Goal: Obtain resource: Obtain resource

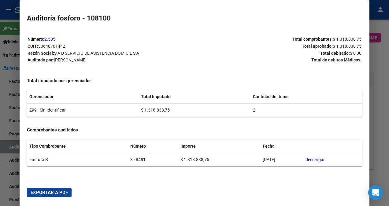
click at [16, 73] on div at bounding box center [194, 103] width 389 height 206
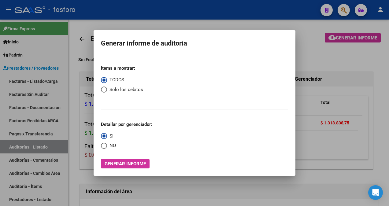
click at [24, 82] on div at bounding box center [194, 103] width 389 height 206
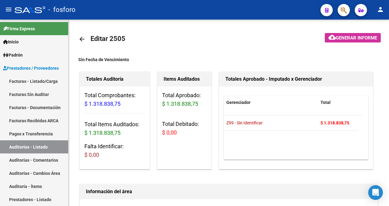
click at [24, 82] on link "Facturas - Listado/Carga" at bounding box center [34, 81] width 68 height 13
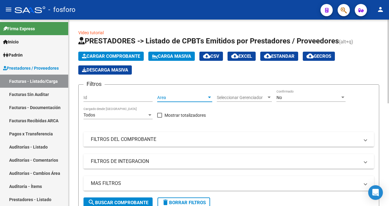
click at [209, 96] on div at bounding box center [210, 97] width 6 height 5
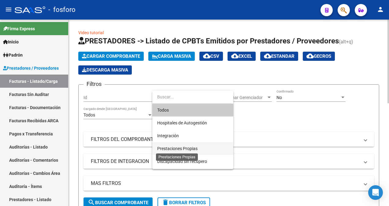
drag, startPoint x: 177, startPoint y: 147, endPoint x: 167, endPoint y: 151, distance: 10.8
click at [177, 147] on span "Prestaciones Propias" at bounding box center [177, 148] width 40 height 5
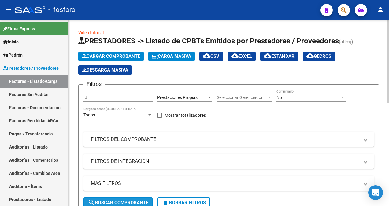
click at [123, 198] on button "search Buscar Comprobante" at bounding box center [117, 203] width 69 height 10
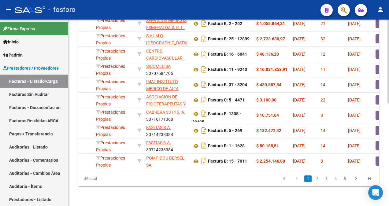
scroll to position [0, 127]
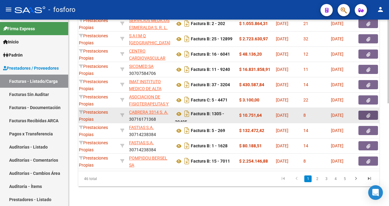
click at [372, 111] on button "button" at bounding box center [368, 115] width 20 height 9
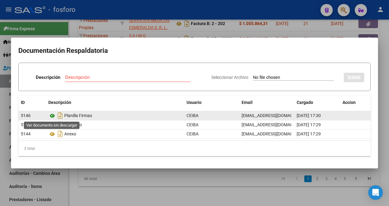
click at [53, 113] on icon at bounding box center [52, 115] width 8 height 7
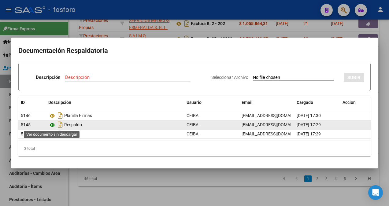
click at [51, 124] on icon at bounding box center [52, 124] width 8 height 7
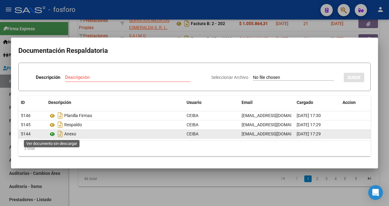
click at [52, 133] on icon at bounding box center [52, 134] width 8 height 7
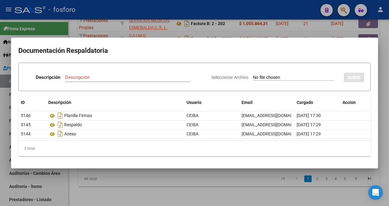
click at [124, 24] on div at bounding box center [194, 103] width 389 height 206
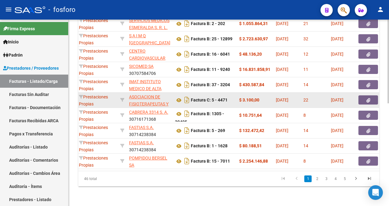
click at [364, 96] on button "button" at bounding box center [368, 99] width 20 height 9
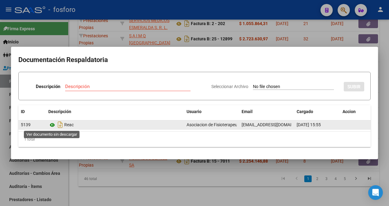
click at [51, 125] on icon at bounding box center [52, 124] width 8 height 7
click at [55, 124] on icon at bounding box center [52, 124] width 8 height 7
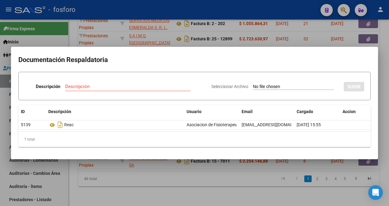
click at [261, 172] on div at bounding box center [194, 103] width 389 height 206
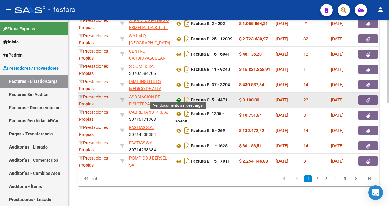
click at [180, 97] on icon at bounding box center [179, 100] width 8 height 7
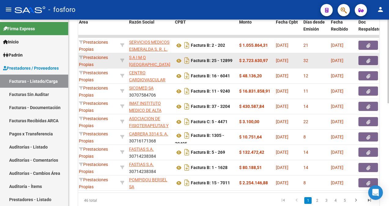
scroll to position [198, 0]
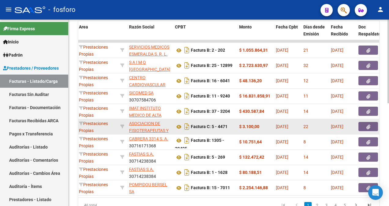
click at [365, 126] on button "button" at bounding box center [368, 126] width 20 height 9
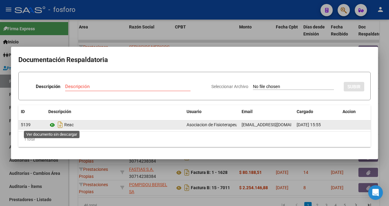
click at [51, 125] on icon at bounding box center [52, 124] width 8 height 7
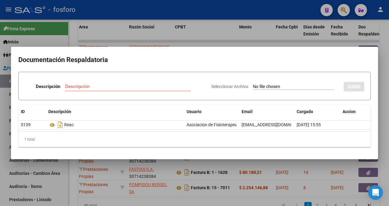
click at [94, 179] on div at bounding box center [194, 103] width 389 height 206
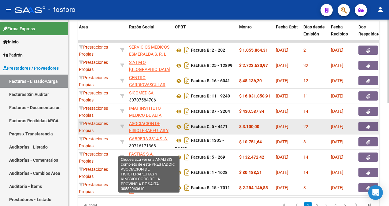
click at [135, 125] on span "ASOCIACION DE FISIOTERAPEUTAS Y KINESIOLOGOS DE LA PROVINCIA [PERSON_NAME][GEOG…" at bounding box center [149, 141] width 41 height 40
type textarea "30582060610"
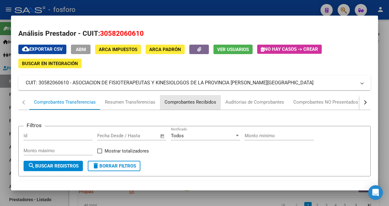
click at [172, 101] on div "Comprobantes Recibidos" at bounding box center [191, 102] width 52 height 7
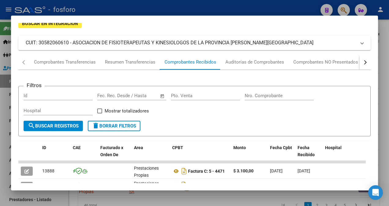
scroll to position [122, 0]
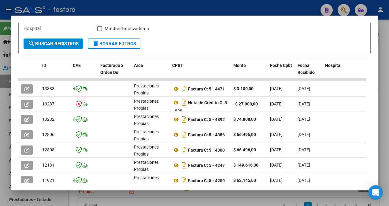
click at [240, 11] on div at bounding box center [194, 103] width 389 height 206
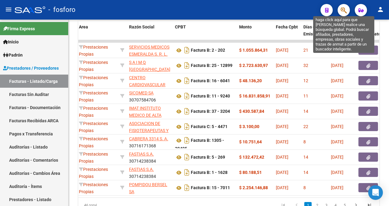
click at [342, 9] on icon "button" at bounding box center [344, 10] width 6 height 7
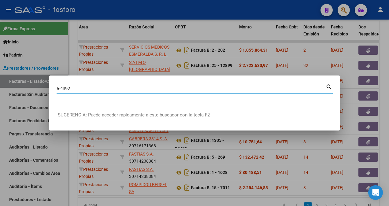
type input "5-4392"
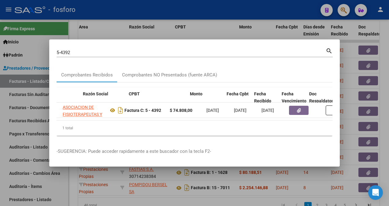
scroll to position [0, 183]
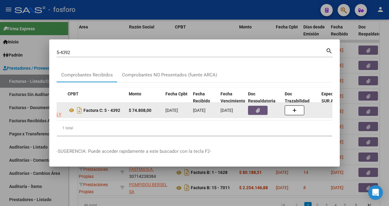
click at [258, 109] on icon "button" at bounding box center [258, 110] width 4 height 5
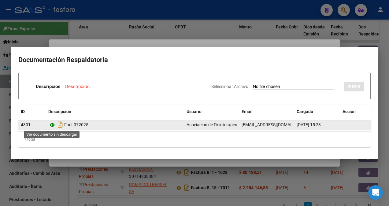
click at [52, 126] on icon at bounding box center [52, 124] width 8 height 7
drag, startPoint x: 242, startPoint y: 124, endPoint x: 287, endPoint y: 125, distance: 45.3
click at [287, 125] on div "[EMAIL_ADDRESS][DOMAIN_NAME]" at bounding box center [267, 124] width 50 height 7
copy span "[EMAIL_ADDRESS][DOMAIN_NAME]"
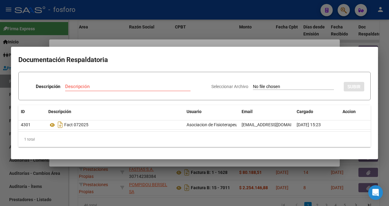
click at [103, 188] on div at bounding box center [194, 103] width 389 height 206
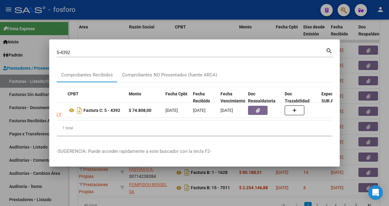
click at [213, 29] on div at bounding box center [194, 103] width 389 height 206
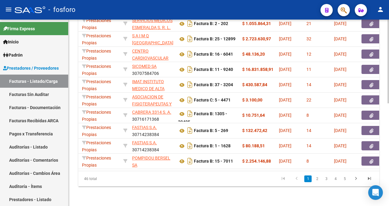
scroll to position [0, 135]
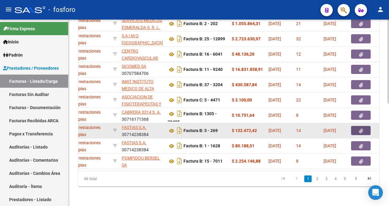
click at [365, 129] on button "button" at bounding box center [361, 130] width 20 height 9
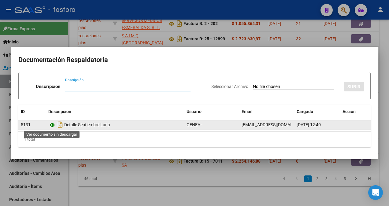
click at [51, 122] on icon at bounding box center [52, 124] width 8 height 7
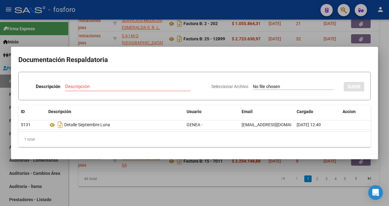
click at [165, 44] on div at bounding box center [194, 103] width 389 height 206
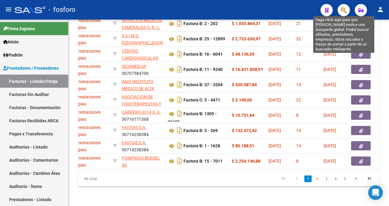
click at [346, 10] on icon "button" at bounding box center [344, 10] width 6 height 7
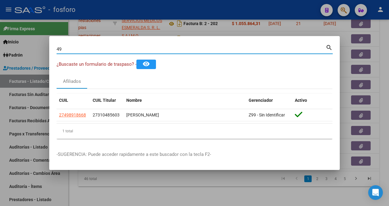
type input "4"
type input "31048560"
